Goal: Navigation & Orientation: Find specific page/section

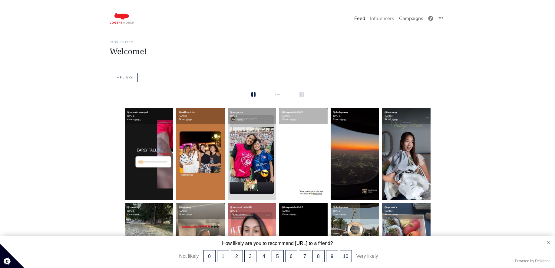
click at [421, 19] on link "Campaigns" at bounding box center [411, 18] width 29 height 12
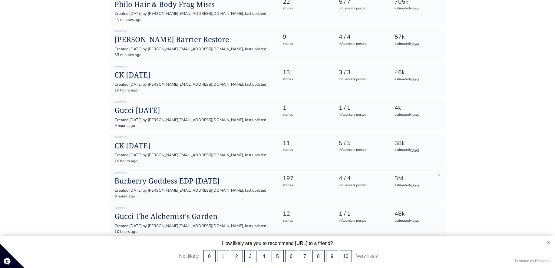
scroll to position [207, 0]
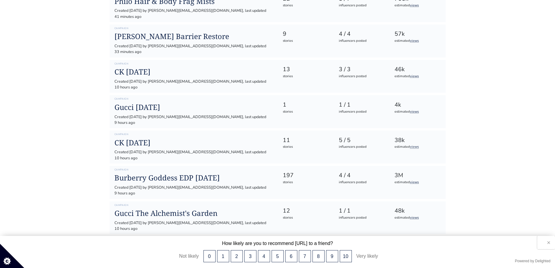
click at [547, 244] on button "×" at bounding box center [546, 242] width 18 height 13
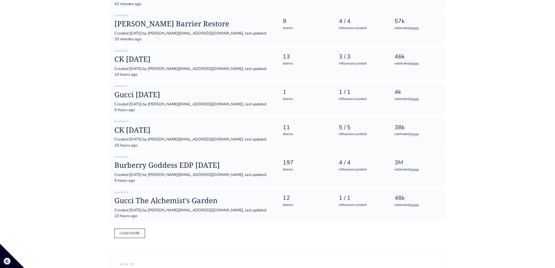
scroll to position [233, 0]
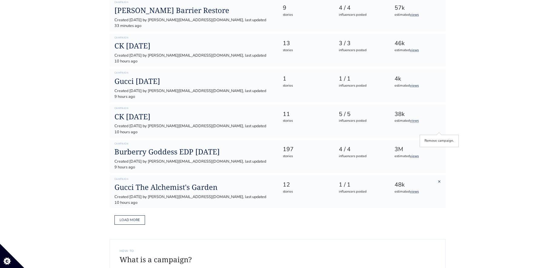
click at [438, 178] on link "×" at bounding box center [439, 181] width 3 height 7
click at [439, 178] on link "×" at bounding box center [439, 181] width 3 height 7
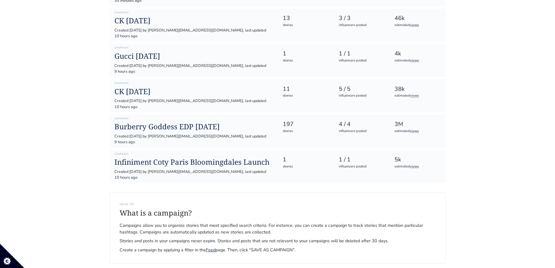
scroll to position [275, 0]
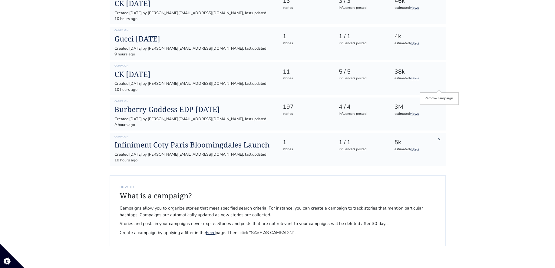
click at [440, 136] on link "×" at bounding box center [439, 139] width 3 height 7
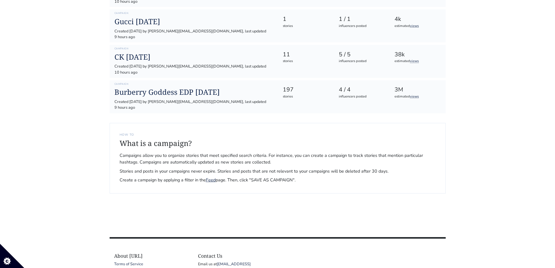
scroll to position [299, 0]
